Goal: Communication & Community: Answer question/provide support

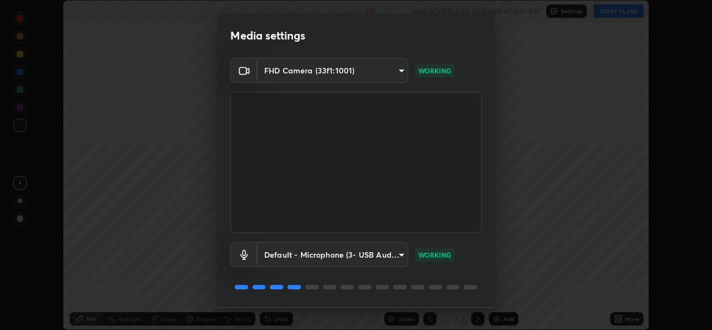
scroll to position [35, 0]
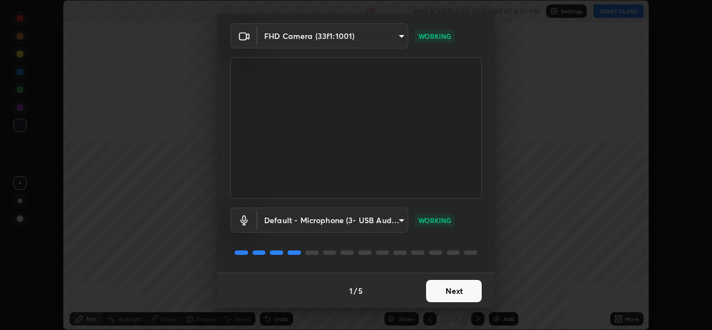
click at [436, 289] on button "Next" at bounding box center [454, 291] width 56 height 22
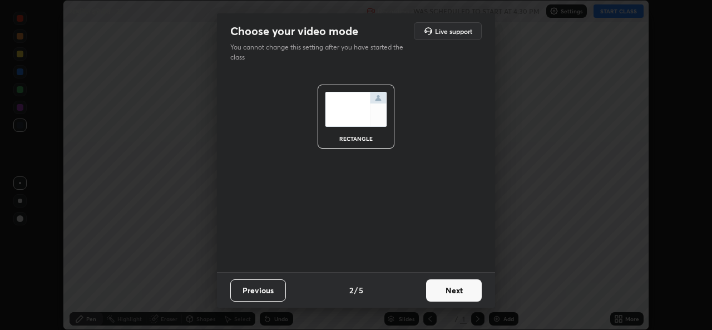
click at [445, 299] on button "Next" at bounding box center [454, 290] width 56 height 22
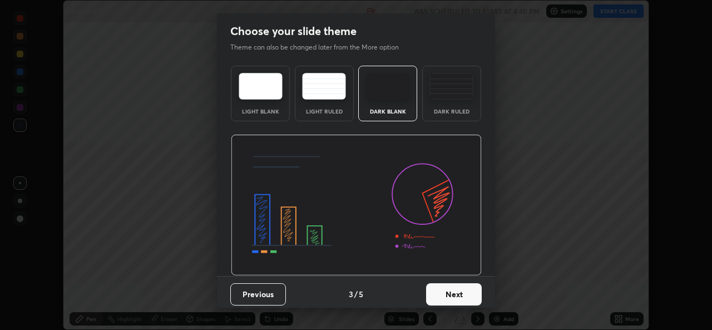
click at [441, 294] on button "Next" at bounding box center [454, 294] width 56 height 22
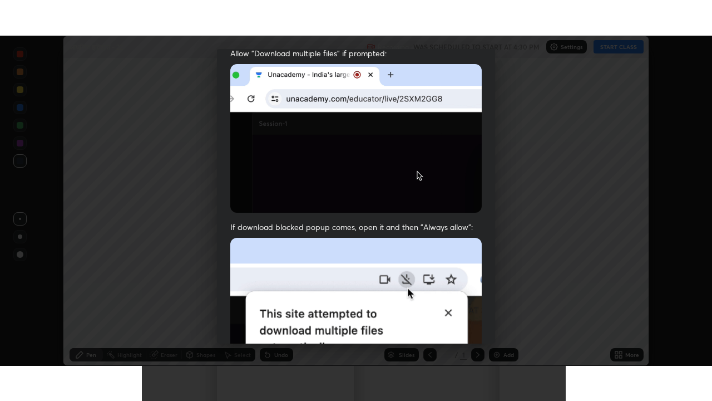
scroll to position [262, 0]
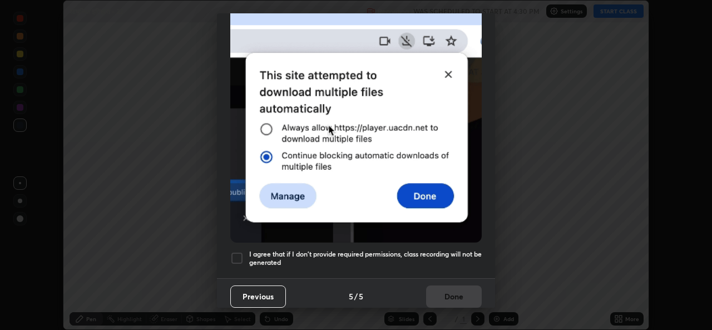
click at [319, 252] on h5 "I agree that if I don't provide required permissions, class recording will not …" at bounding box center [365, 258] width 233 height 17
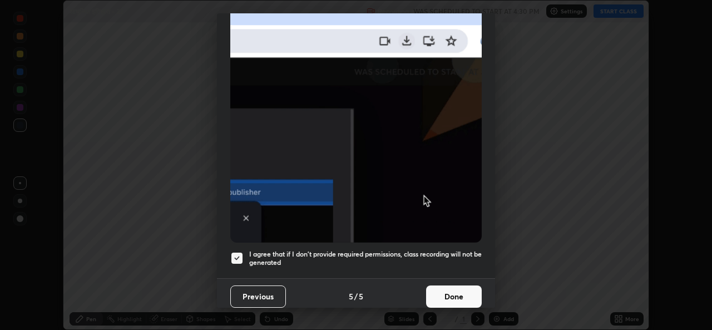
click at [437, 286] on button "Done" at bounding box center [454, 297] width 56 height 22
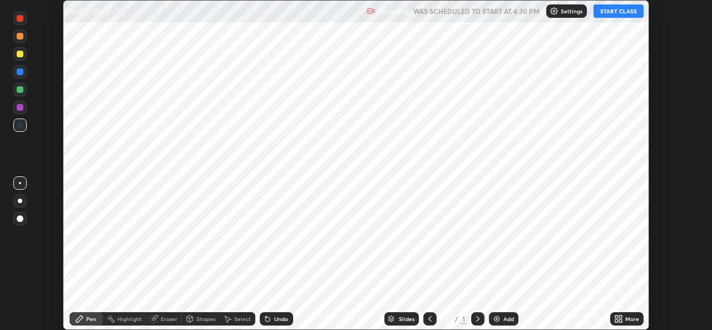
click at [505, 316] on div "Add" at bounding box center [509, 319] width 11 height 6
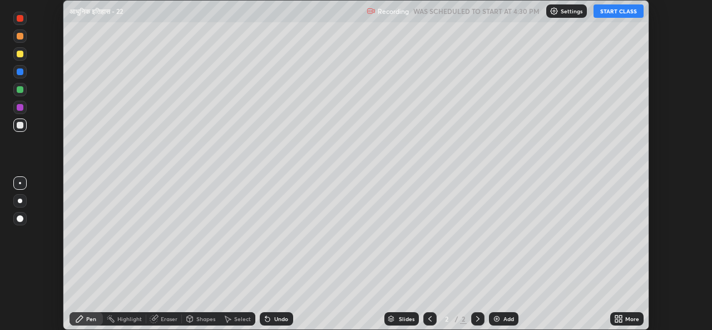
click at [621, 317] on icon at bounding box center [621, 317] width 3 height 3
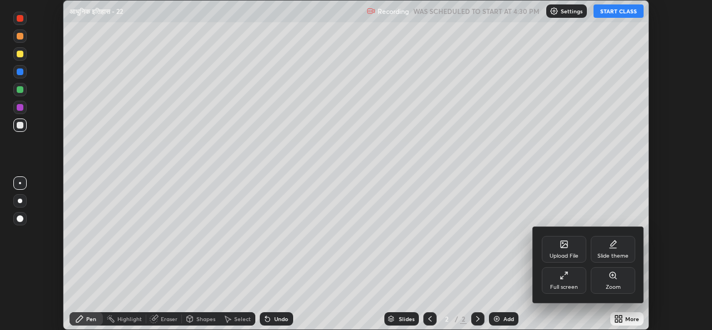
click at [568, 284] on div "Full screen" at bounding box center [564, 287] width 28 height 6
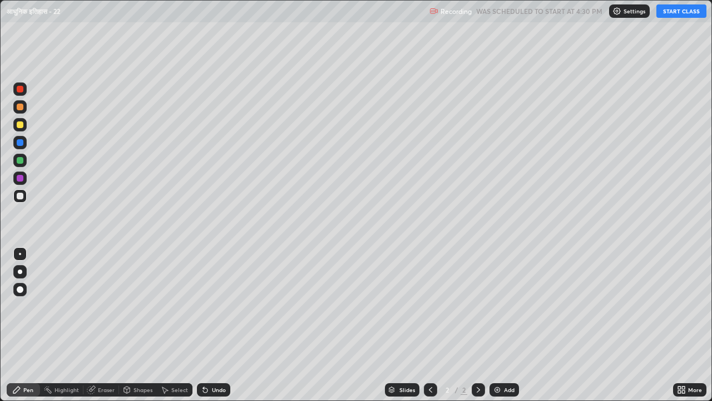
scroll to position [401, 712]
click at [103, 330] on div "Eraser" at bounding box center [106, 390] width 17 height 6
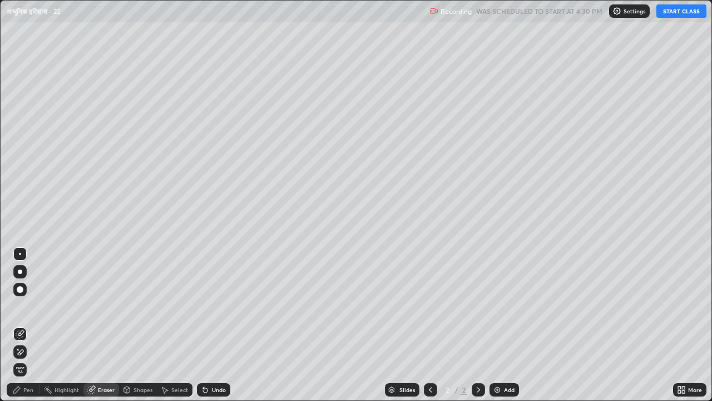
click at [22, 330] on div "Pen" at bounding box center [23, 389] width 33 height 13
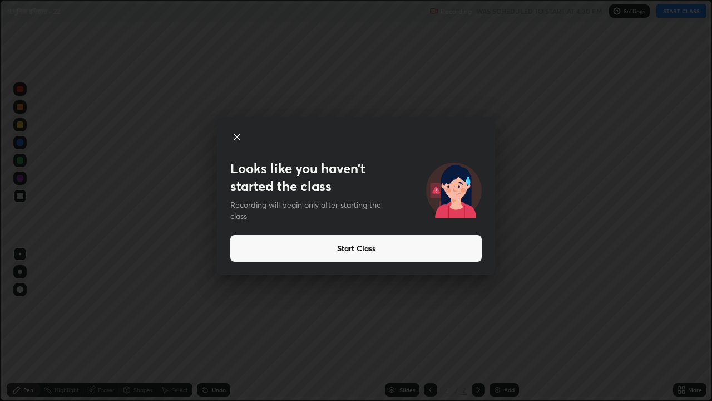
click at [349, 246] on button "Start Class" at bounding box center [356, 248] width 252 height 27
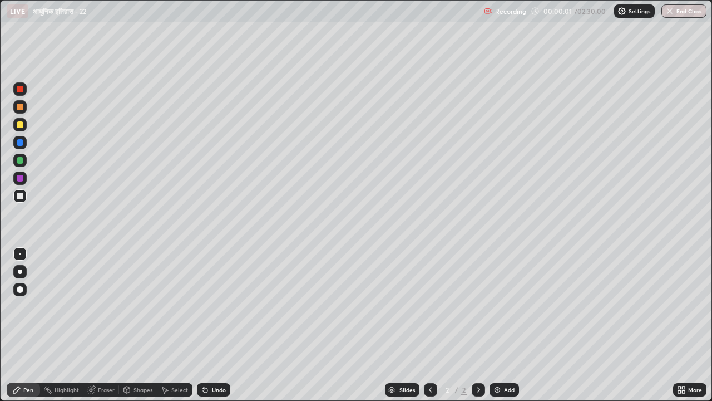
click at [20, 196] on div at bounding box center [20, 196] width 7 height 7
click at [21, 291] on div at bounding box center [20, 289] width 7 height 7
click at [20, 159] on div at bounding box center [20, 160] width 7 height 7
click at [495, 330] on img at bounding box center [497, 389] width 9 height 9
click at [19, 125] on div at bounding box center [20, 124] width 7 height 7
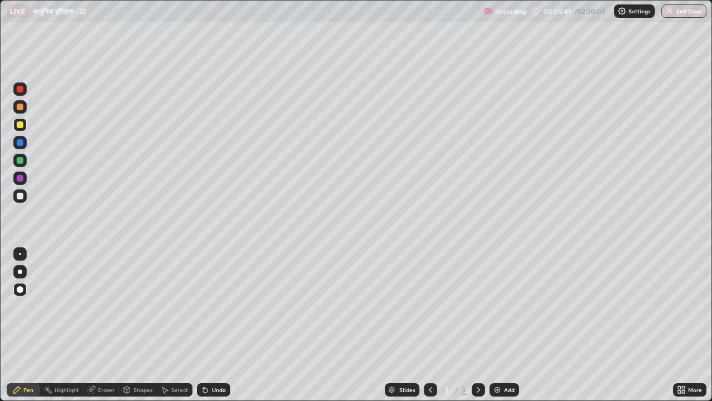
click at [107, 330] on div "Eraser" at bounding box center [106, 390] width 17 height 6
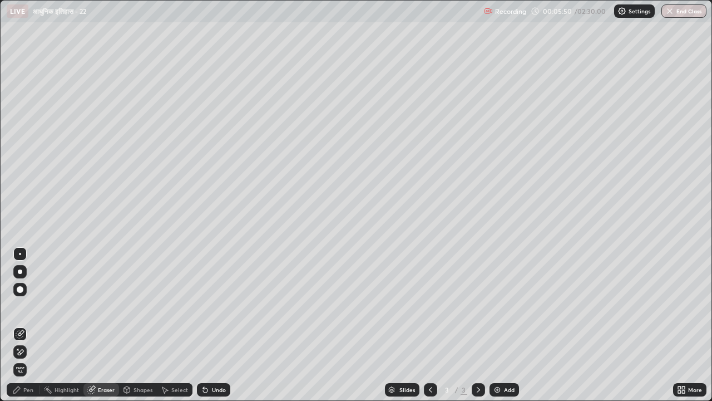
click at [30, 330] on div "Pen" at bounding box center [23, 389] width 33 height 13
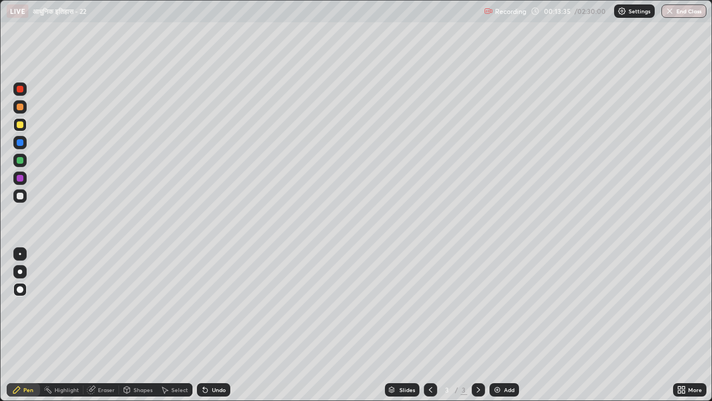
click at [498, 330] on img at bounding box center [497, 389] width 9 height 9
click at [18, 196] on div at bounding box center [20, 196] width 7 height 7
click at [429, 330] on icon at bounding box center [430, 389] width 9 height 9
click at [430, 330] on icon at bounding box center [430, 389] width 9 height 9
click at [478, 330] on icon at bounding box center [478, 390] width 3 height 6
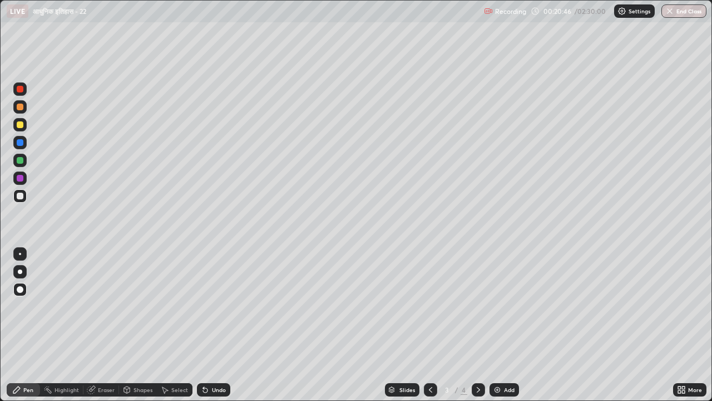
click at [108, 330] on div "Eraser" at bounding box center [106, 390] width 17 height 6
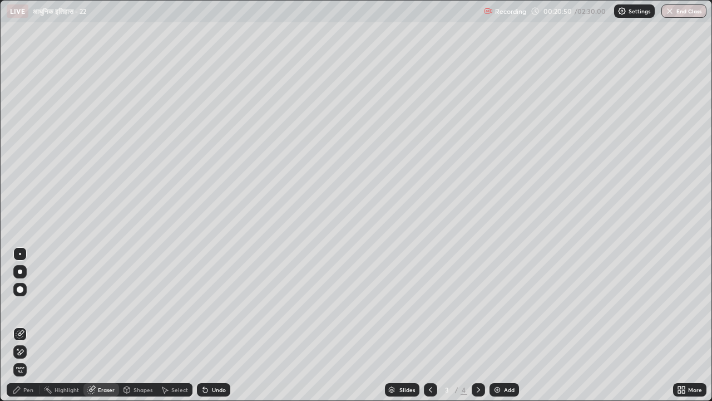
click at [109, 330] on div "Eraser" at bounding box center [106, 390] width 17 height 6
click at [24, 330] on div "Pen" at bounding box center [28, 390] width 10 height 6
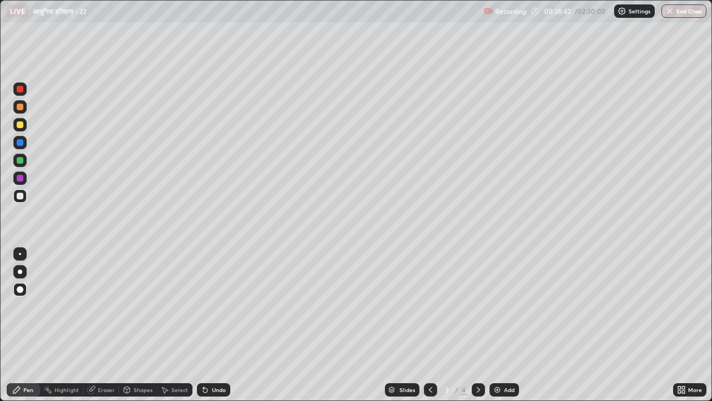
click at [430, 330] on icon at bounding box center [430, 389] width 9 height 9
click at [478, 330] on icon at bounding box center [478, 389] width 9 height 9
click at [479, 330] on icon at bounding box center [478, 389] width 9 height 9
click at [497, 330] on img at bounding box center [497, 389] width 9 height 9
click at [21, 160] on div at bounding box center [20, 160] width 7 height 7
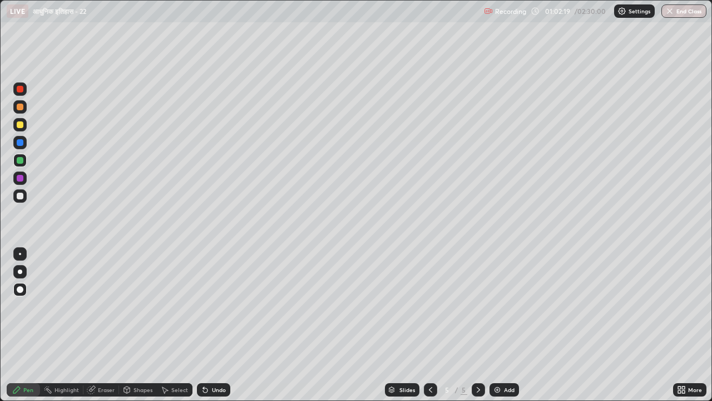
click at [110, 330] on div "Eraser" at bounding box center [106, 390] width 17 height 6
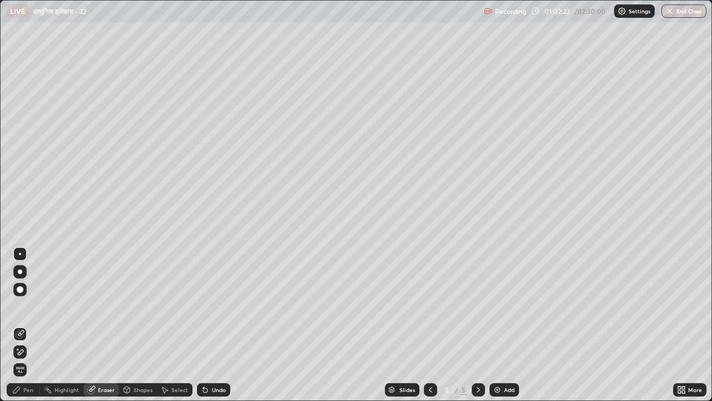
click at [33, 330] on div "Pen" at bounding box center [23, 389] width 33 height 13
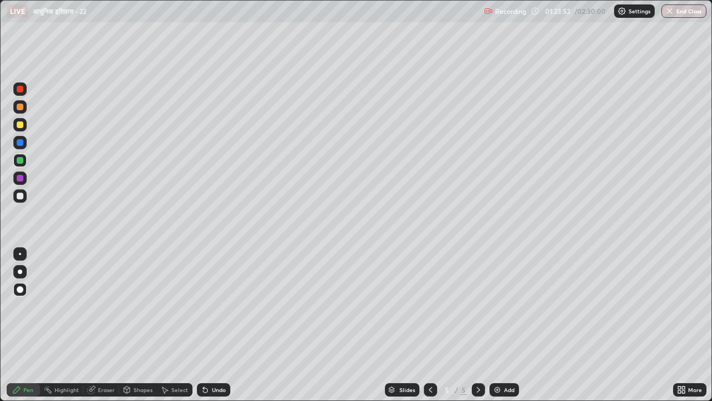
click at [495, 330] on img at bounding box center [497, 389] width 9 height 9
click at [24, 198] on div at bounding box center [19, 195] width 13 height 13
click at [20, 158] on div at bounding box center [20, 160] width 7 height 7
click at [494, 330] on img at bounding box center [497, 389] width 9 height 9
click at [20, 195] on div at bounding box center [20, 196] width 7 height 7
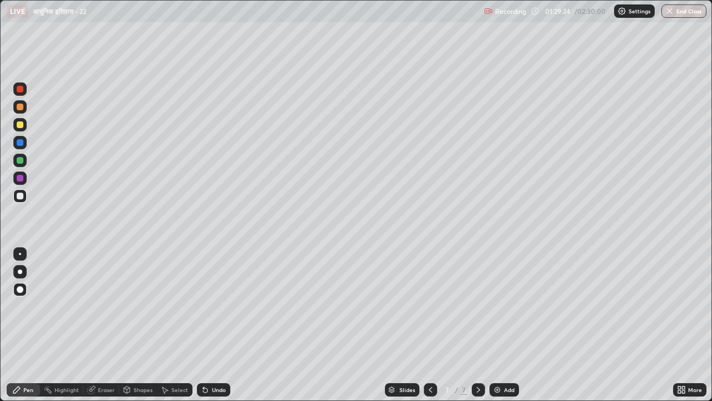
click at [19, 127] on div at bounding box center [20, 124] width 7 height 7
